Goal: Task Accomplishment & Management: Complete application form

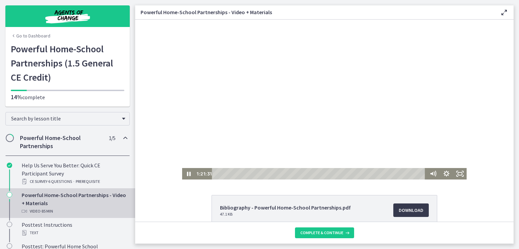
scroll to position [64, 0]
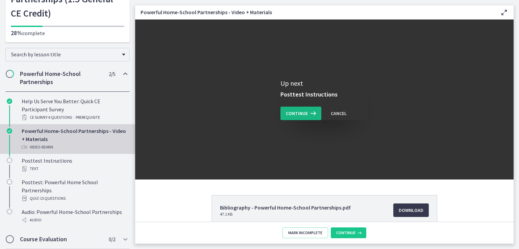
click at [295, 112] on span "Continue" at bounding box center [297, 113] width 22 height 8
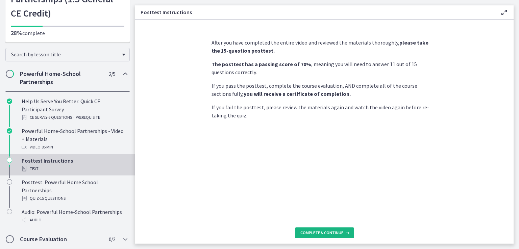
click at [331, 234] on span "Complete & continue" at bounding box center [321, 232] width 43 height 5
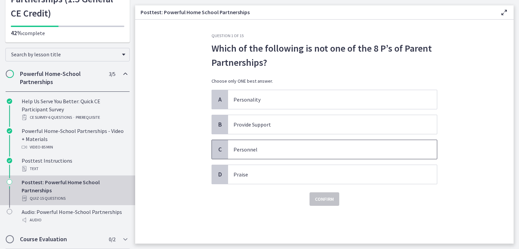
click at [240, 148] on p "Personnel" at bounding box center [325, 150] width 184 height 8
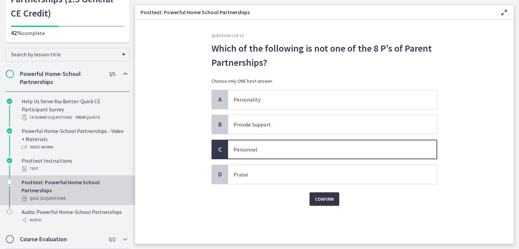
click at [330, 198] on span "Confirm" at bounding box center [324, 199] width 19 height 8
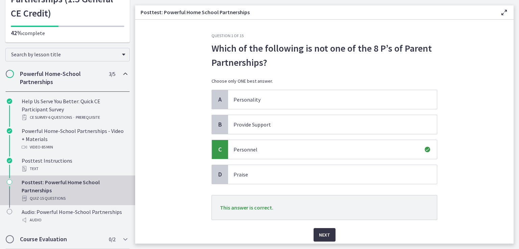
click at [323, 235] on span "Next" at bounding box center [324, 235] width 11 height 8
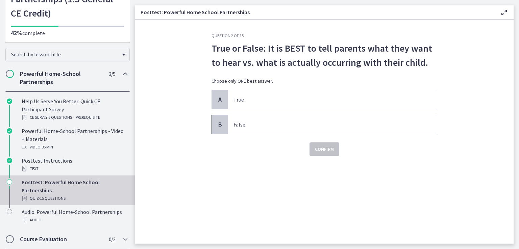
click at [244, 125] on p "False" at bounding box center [325, 125] width 184 height 8
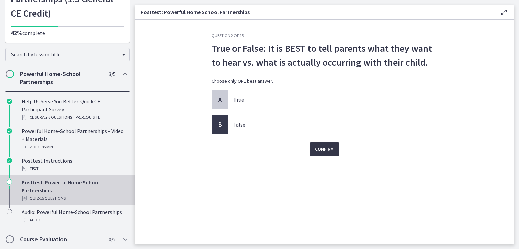
click at [323, 152] on span "Confirm" at bounding box center [324, 149] width 19 height 8
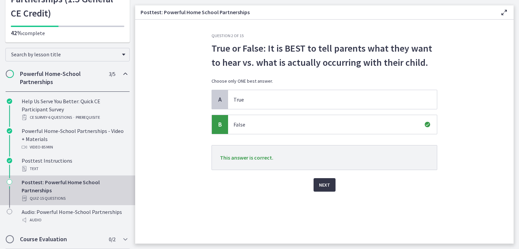
click at [327, 188] on span "Next" at bounding box center [324, 185] width 11 height 8
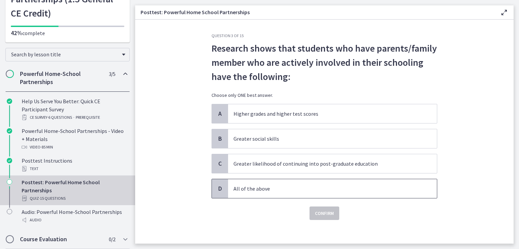
click at [258, 190] on p "All of the above" at bounding box center [325, 189] width 184 height 8
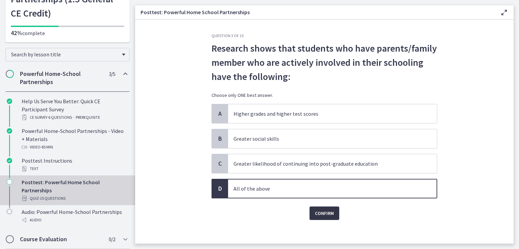
click at [328, 216] on span "Confirm" at bounding box center [324, 213] width 19 height 8
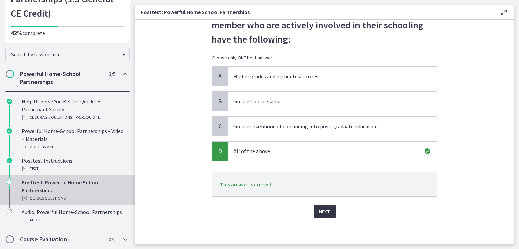
scroll to position [38, 0]
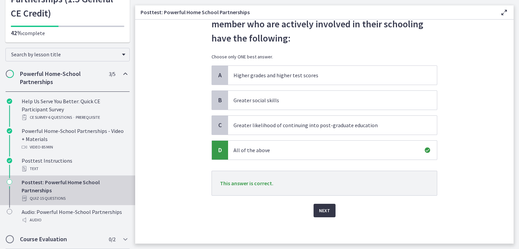
click at [321, 210] on span "Next" at bounding box center [324, 211] width 11 height 8
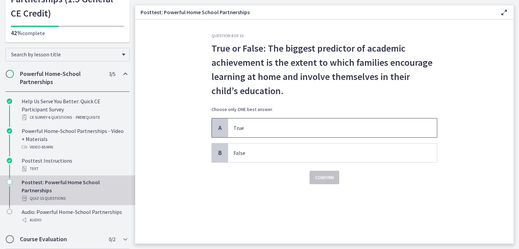
click at [241, 133] on span "True" at bounding box center [332, 128] width 209 height 19
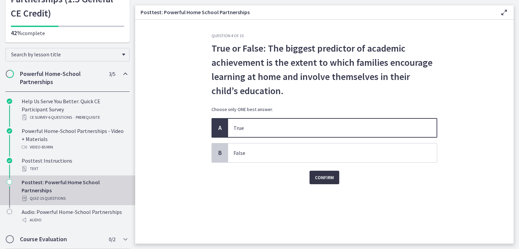
click at [325, 175] on span "Confirm" at bounding box center [324, 178] width 19 height 8
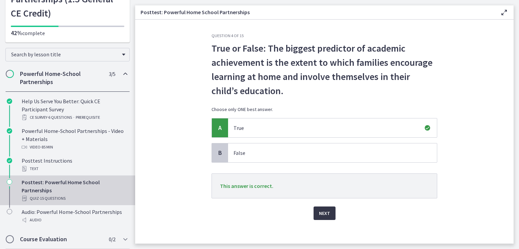
click at [323, 214] on span "Next" at bounding box center [324, 213] width 11 height 8
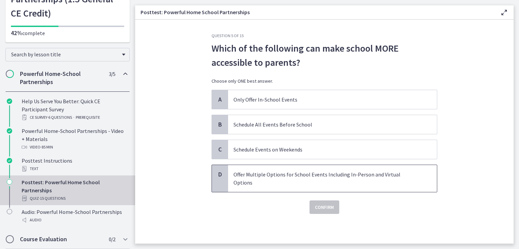
click at [408, 176] on p "Offer Multiple Options for School Events Including In-Person and Virtual Options" at bounding box center [325, 179] width 184 height 16
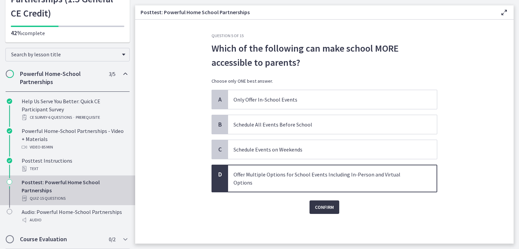
click at [329, 203] on span "Confirm" at bounding box center [324, 207] width 19 height 8
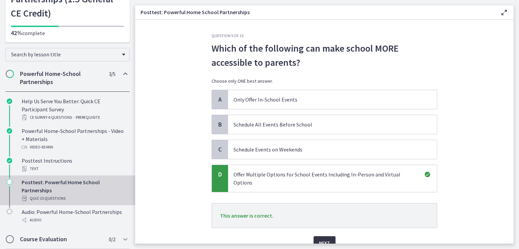
click at [319, 239] on span "Next" at bounding box center [324, 243] width 11 height 8
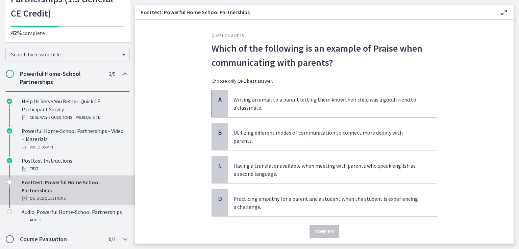
click at [275, 103] on p "Writing an email to a parent letting them know their child was a good friend to…" at bounding box center [325, 104] width 184 height 16
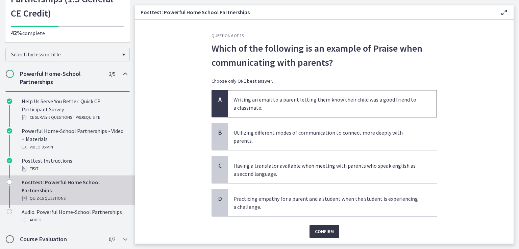
click at [317, 228] on span "Confirm" at bounding box center [324, 232] width 19 height 8
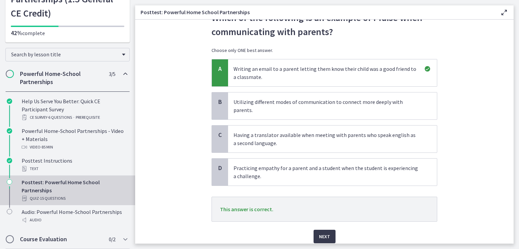
scroll to position [34, 0]
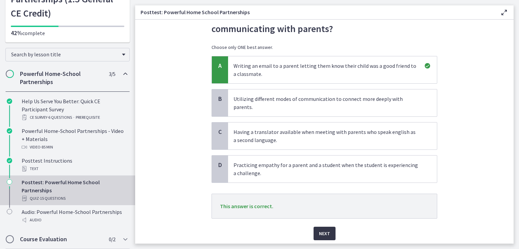
click at [319, 230] on span "Next" at bounding box center [324, 234] width 11 height 8
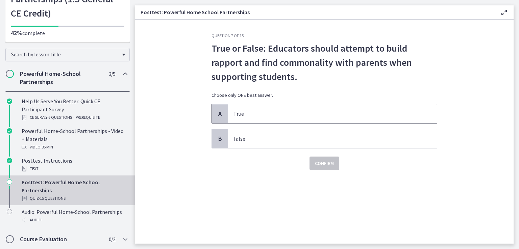
click at [258, 111] on p "True" at bounding box center [325, 114] width 184 height 8
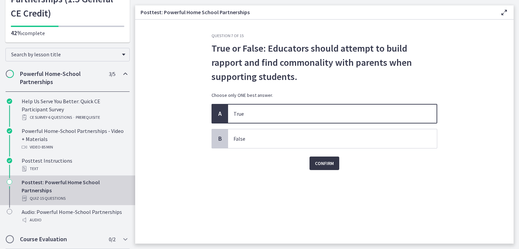
click at [323, 161] on span "Confirm" at bounding box center [324, 163] width 19 height 8
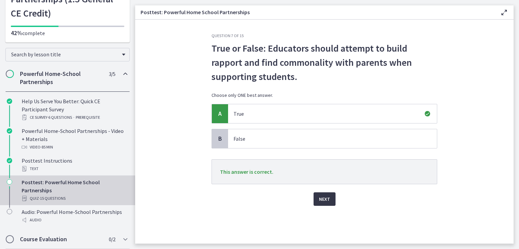
click at [321, 200] on span "Next" at bounding box center [324, 199] width 11 height 8
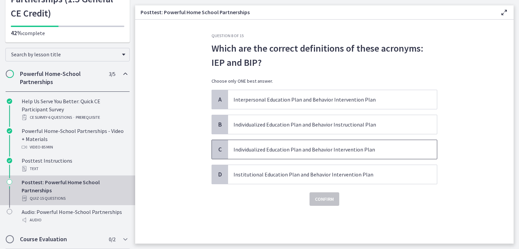
click at [239, 153] on p "Individualized Education Plan and Behavior Intervention Plan" at bounding box center [325, 150] width 184 height 8
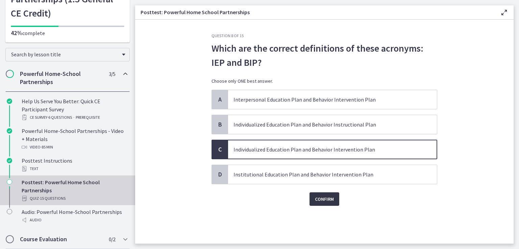
click at [323, 200] on span "Confirm" at bounding box center [324, 199] width 19 height 8
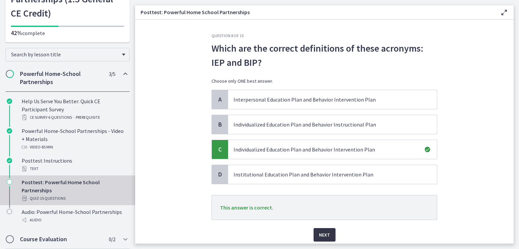
click at [328, 233] on button "Next" at bounding box center [324, 235] width 22 height 14
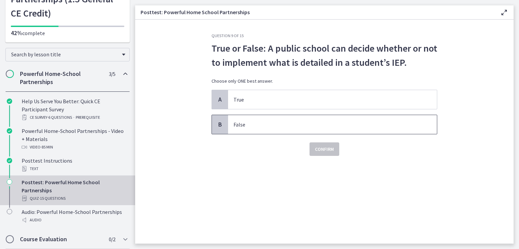
click at [265, 126] on p "False" at bounding box center [325, 125] width 184 height 8
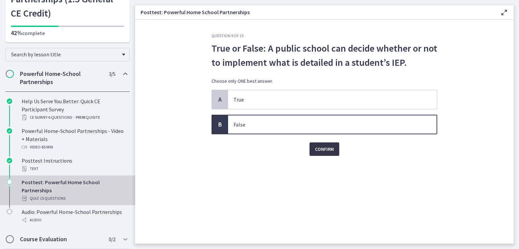
click at [326, 150] on span "Confirm" at bounding box center [324, 149] width 19 height 8
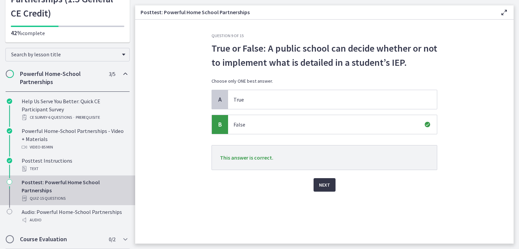
click at [328, 188] on span "Next" at bounding box center [324, 185] width 11 height 8
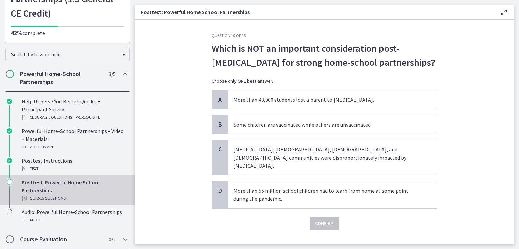
click at [289, 129] on span "Some children are vaccinated while others are unvaccinated." at bounding box center [332, 124] width 209 height 19
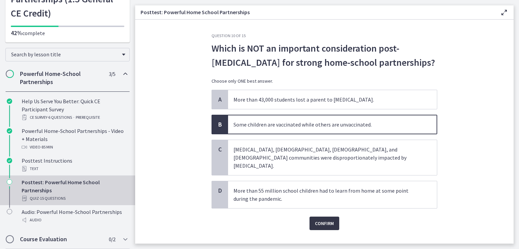
click at [320, 219] on span "Confirm" at bounding box center [324, 223] width 19 height 8
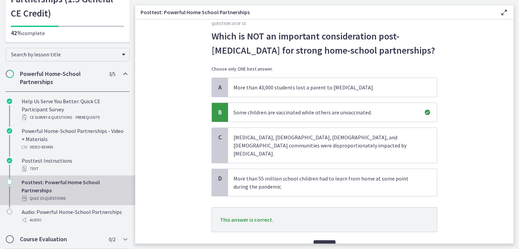
scroll to position [41, 0]
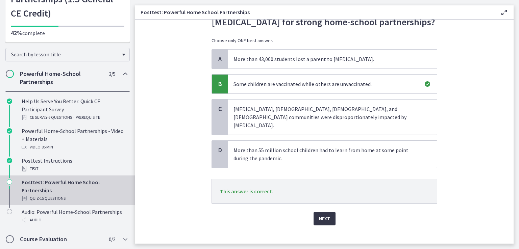
click at [320, 215] on span "Next" at bounding box center [324, 219] width 11 height 8
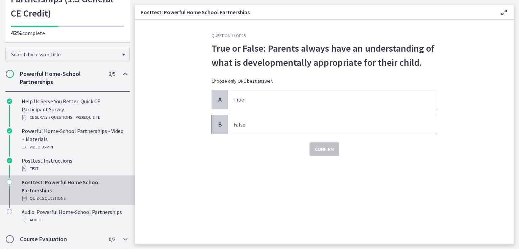
click at [263, 125] on p "False" at bounding box center [325, 125] width 184 height 8
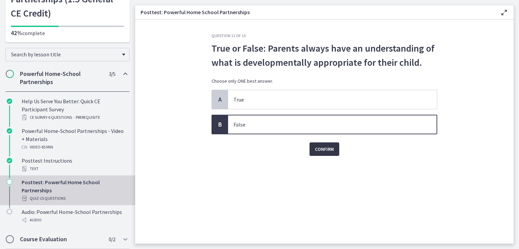
click at [337, 154] on button "Confirm" at bounding box center [324, 150] width 30 height 14
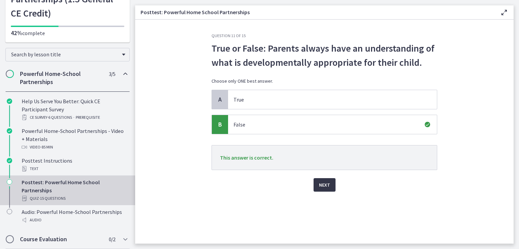
click at [326, 183] on span "Next" at bounding box center [324, 185] width 11 height 8
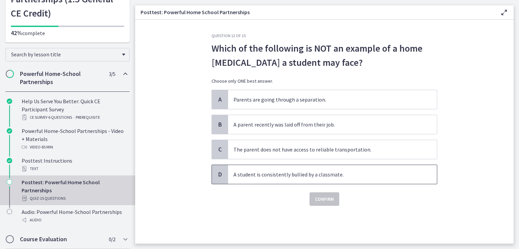
click at [300, 171] on p "A student is consistently bullied by a classmate." at bounding box center [325, 175] width 184 height 8
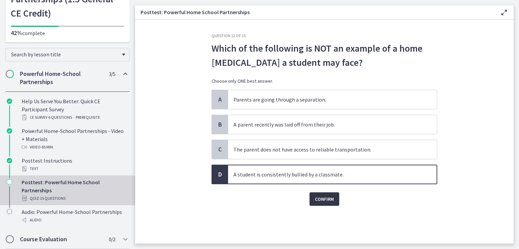
click at [324, 202] on span "Confirm" at bounding box center [324, 199] width 19 height 8
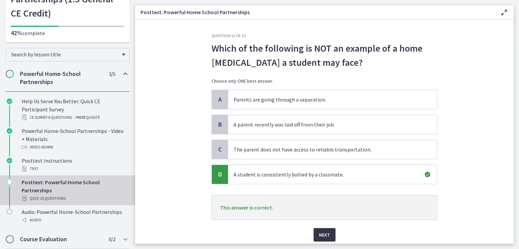
click at [321, 238] on span "Next" at bounding box center [324, 235] width 11 height 8
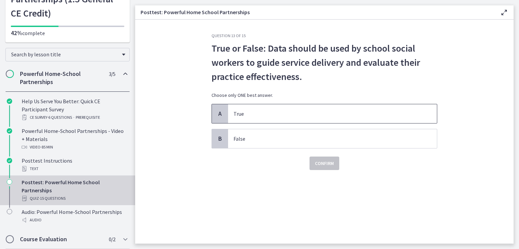
click at [253, 116] on p "True" at bounding box center [325, 114] width 184 height 8
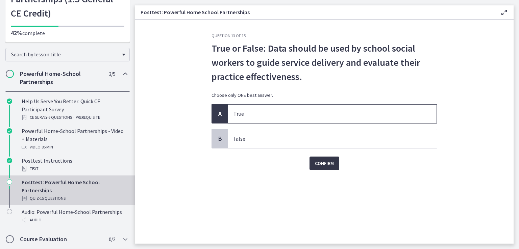
click at [319, 161] on span "Confirm" at bounding box center [324, 163] width 19 height 8
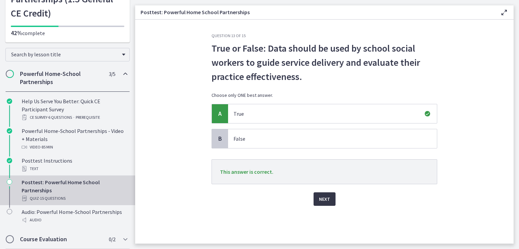
click at [328, 199] on span "Next" at bounding box center [324, 199] width 11 height 8
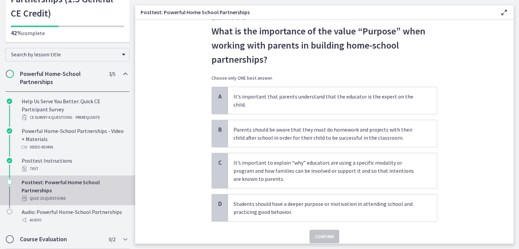
scroll to position [22, 0]
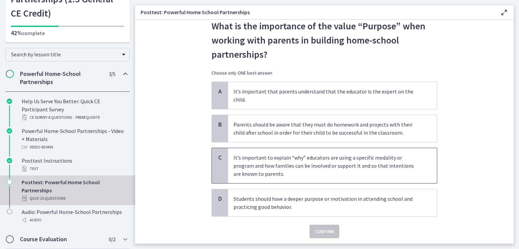
click at [353, 158] on p "It’s important to explain “why” educators are using a specific modality or prog…" at bounding box center [325, 166] width 184 height 24
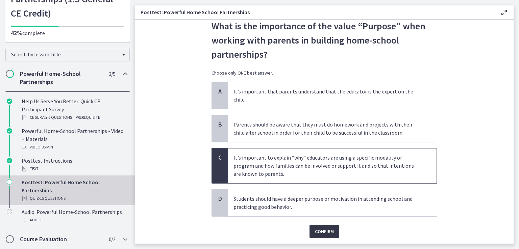
click at [325, 228] on span "Confirm" at bounding box center [324, 232] width 19 height 8
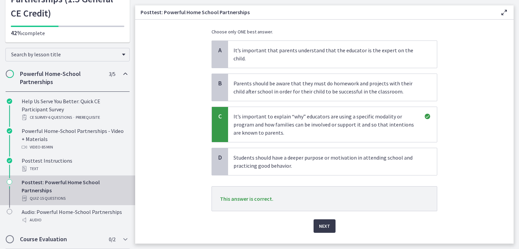
scroll to position [68, 0]
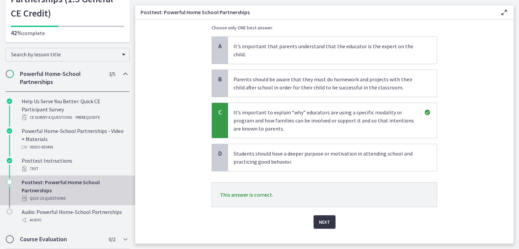
click at [320, 218] on span "Next" at bounding box center [324, 222] width 11 height 8
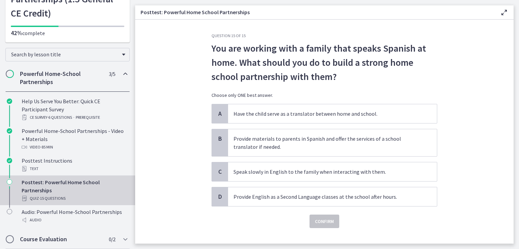
scroll to position [11, 0]
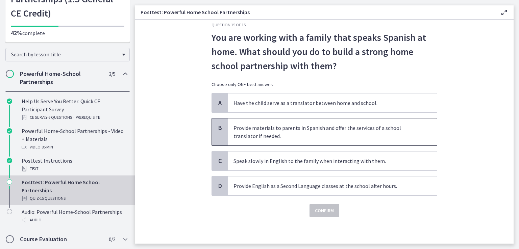
click at [294, 132] on p "Provide materials to parents in Spanish and offer the services of a school tran…" at bounding box center [325, 132] width 184 height 16
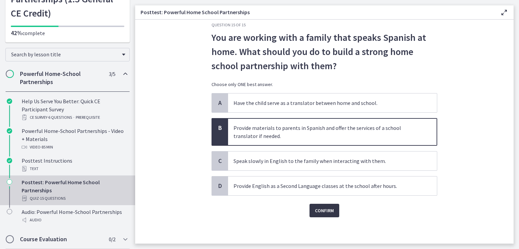
click at [315, 212] on span "Confirm" at bounding box center [324, 211] width 19 height 8
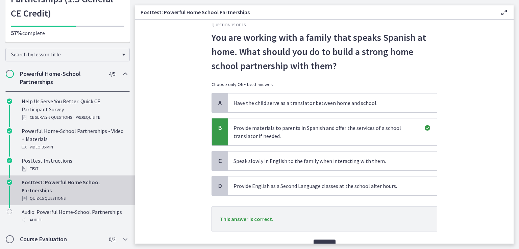
scroll to position [33, 0]
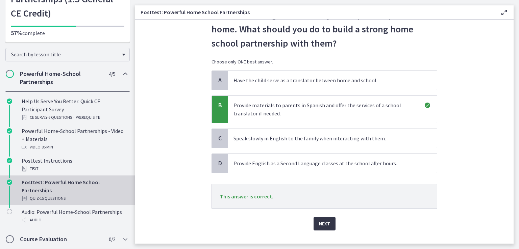
click at [319, 223] on span "Next" at bounding box center [324, 224] width 11 height 8
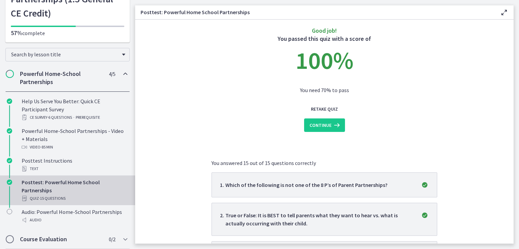
scroll to position [23, 0]
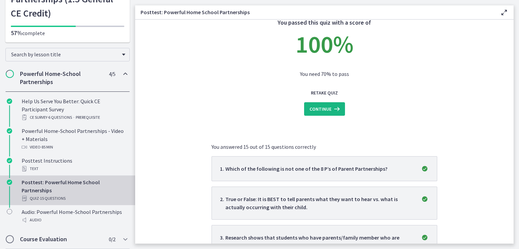
click at [331, 111] on icon at bounding box center [335, 109] width 9 height 8
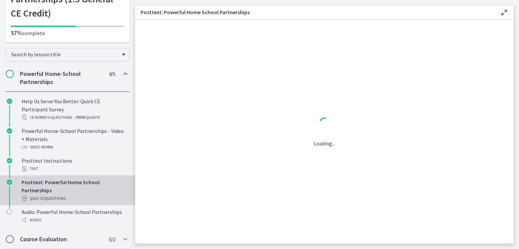
scroll to position [0, 0]
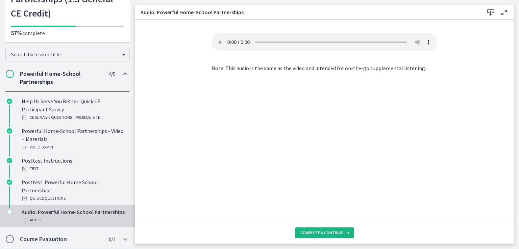
click at [331, 233] on span "Complete & continue" at bounding box center [321, 232] width 43 height 5
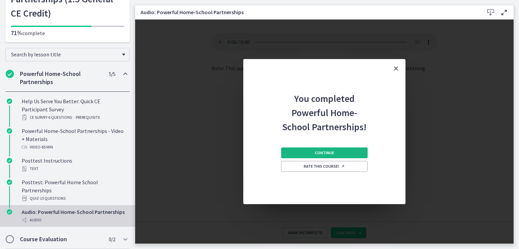
click at [328, 153] on span "Continue" at bounding box center [324, 152] width 19 height 5
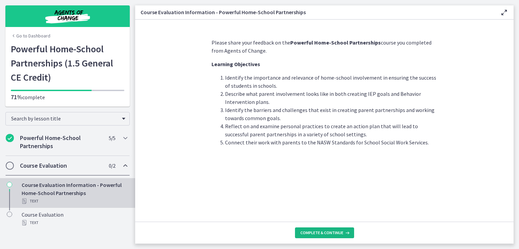
click at [314, 234] on span "Complete & continue" at bounding box center [321, 232] width 43 height 5
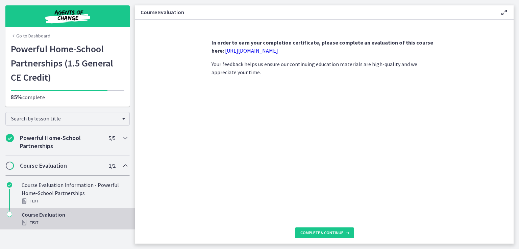
click at [269, 51] on link "https://forms.gle/iBpb7zobziVS6aFEA" at bounding box center [251, 50] width 53 height 7
click at [305, 232] on span "Complete & continue" at bounding box center [321, 232] width 43 height 5
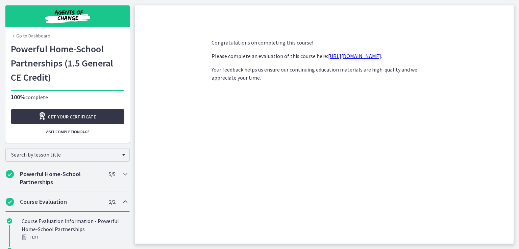
click at [83, 116] on span "Get your certificate" at bounding box center [72, 117] width 48 height 8
click at [174, 64] on section "Congratulations on completing this course! Please complete an evaluation of thi…" at bounding box center [324, 132] width 378 height 224
click at [65, 137] on button "Visit completion page" at bounding box center [67, 132] width 113 height 11
click at [29, 36] on link "Go to Dashboard" at bounding box center [31, 35] width 40 height 7
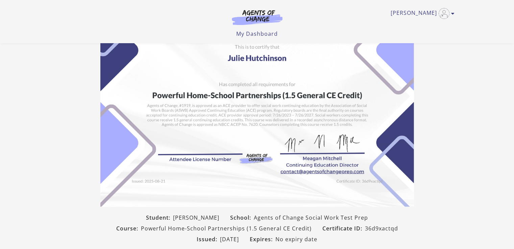
scroll to position [45, 0]
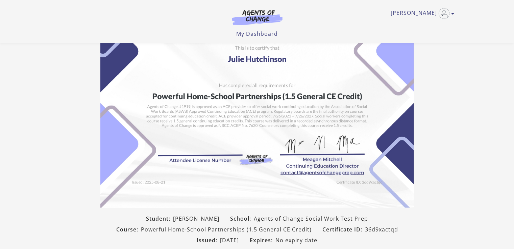
click at [189, 148] on img at bounding box center [256, 97] width 313 height 221
click at [187, 149] on img at bounding box center [256, 97] width 313 height 221
click at [186, 152] on img at bounding box center [256, 97] width 313 height 221
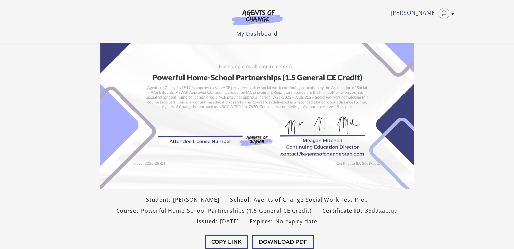
scroll to position [68, 0]
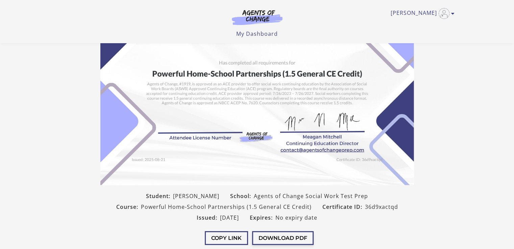
click at [287, 237] on button "Download PDF" at bounding box center [282, 238] width 61 height 14
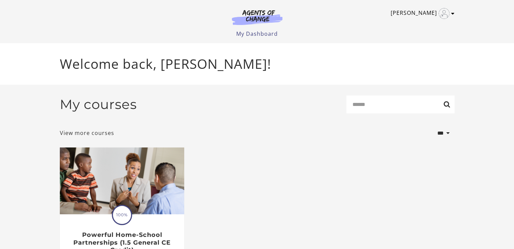
click at [423, 13] on link "Julie H" at bounding box center [420, 13] width 60 height 11
drag, startPoint x: 323, startPoint y: 128, endPoint x: 139, endPoint y: 105, distance: 185.8
click at [322, 128] on div "**********" at bounding box center [257, 133] width 394 height 18
click at [421, 25] on link "My Account" at bounding box center [425, 24] width 59 height 11
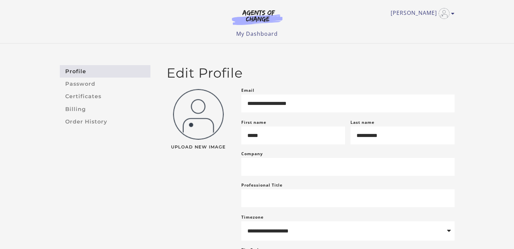
click at [458, 45] on div "**********" at bounding box center [257, 181] width 514 height 274
click at [494, 75] on div "**********" at bounding box center [257, 181] width 514 height 274
click at [265, 30] on link "My Dashboard" at bounding box center [257, 33] width 42 height 7
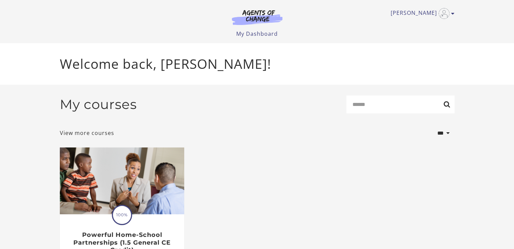
click at [5, 73] on div "Welcome back, [PERSON_NAME]!" at bounding box center [257, 64] width 514 height 42
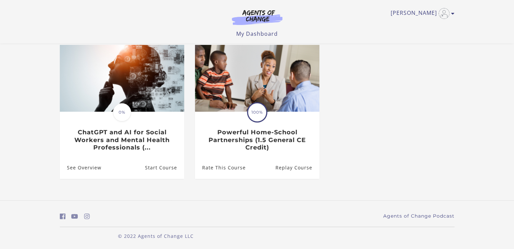
scroll to position [61, 0]
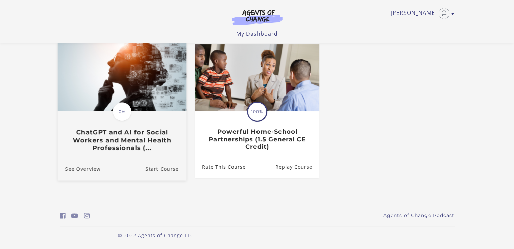
click at [134, 146] on h3 "ChatGPT and AI for Social Workers and Mental Health Professionals (..." at bounding box center [121, 141] width 113 height 24
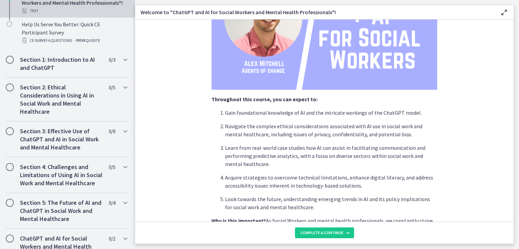
scroll to position [169, 0]
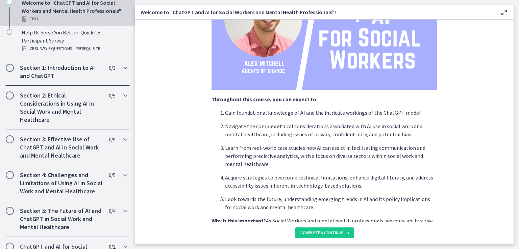
click at [121, 69] on icon "Chapters" at bounding box center [125, 68] width 8 height 8
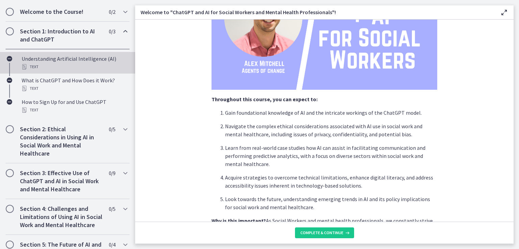
scroll to position [135, 0]
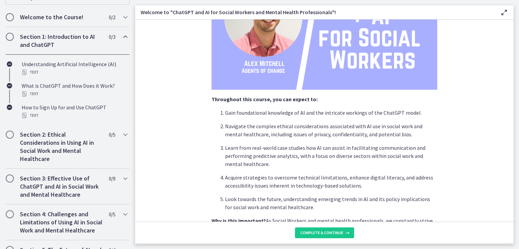
click at [121, 38] on icon "Chapters" at bounding box center [125, 37] width 8 height 8
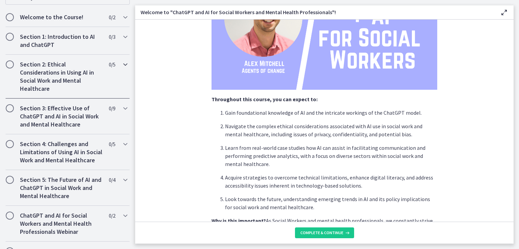
click at [121, 66] on icon "Chapters" at bounding box center [125, 64] width 8 height 8
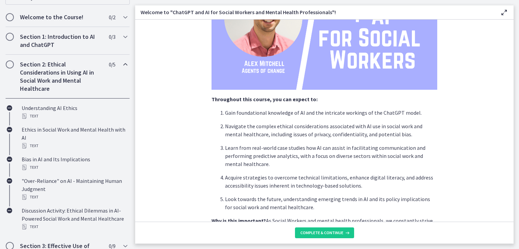
click at [121, 66] on icon "Chapters" at bounding box center [125, 64] width 8 height 8
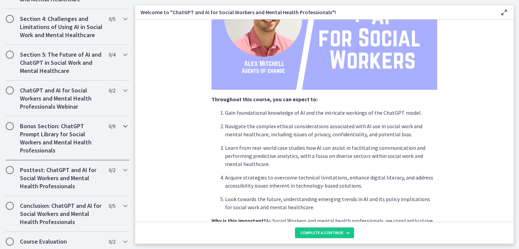
scroll to position [270, 0]
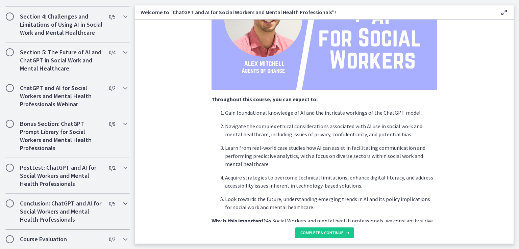
click at [121, 203] on icon "Chapters" at bounding box center [125, 204] width 8 height 8
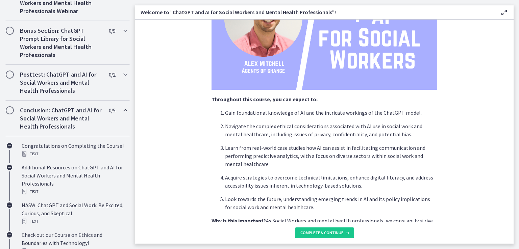
scroll to position [360, 0]
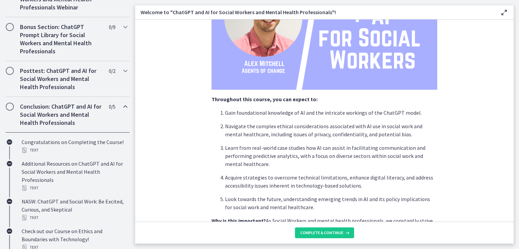
click at [121, 111] on icon "Chapters" at bounding box center [125, 107] width 8 height 8
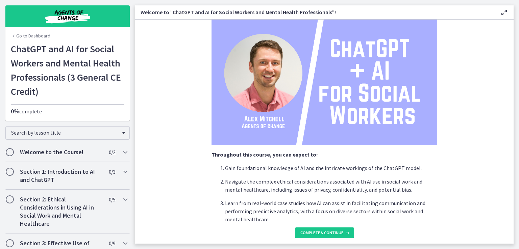
scroll to position [77, 0]
